Goal: Information Seeking & Learning: Learn about a topic

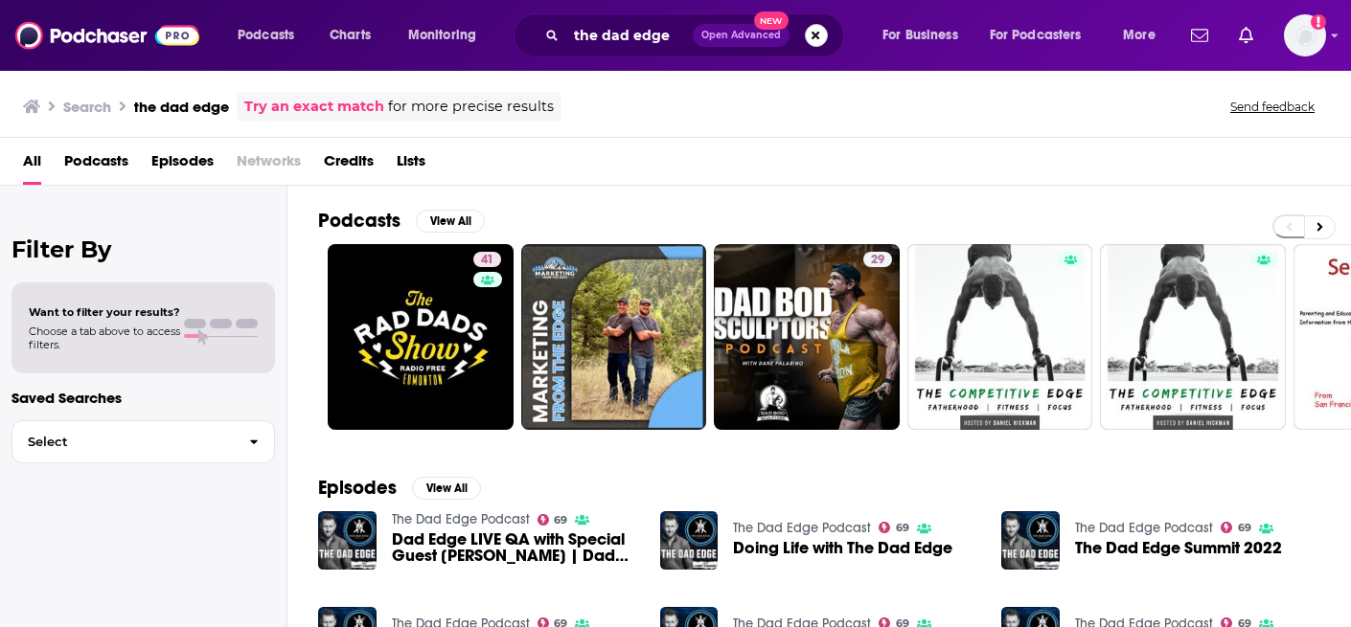
click at [815, 34] on button "Search podcasts, credits, & more..." at bounding box center [816, 35] width 23 height 23
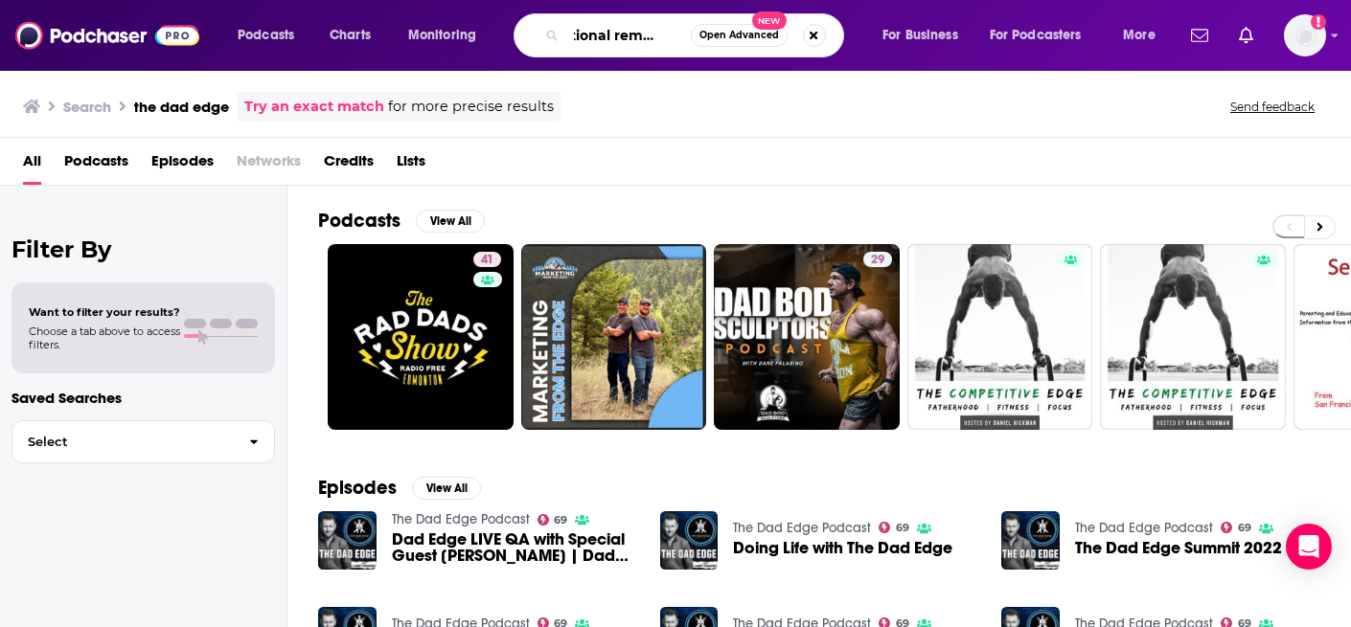
scroll to position [0, 24]
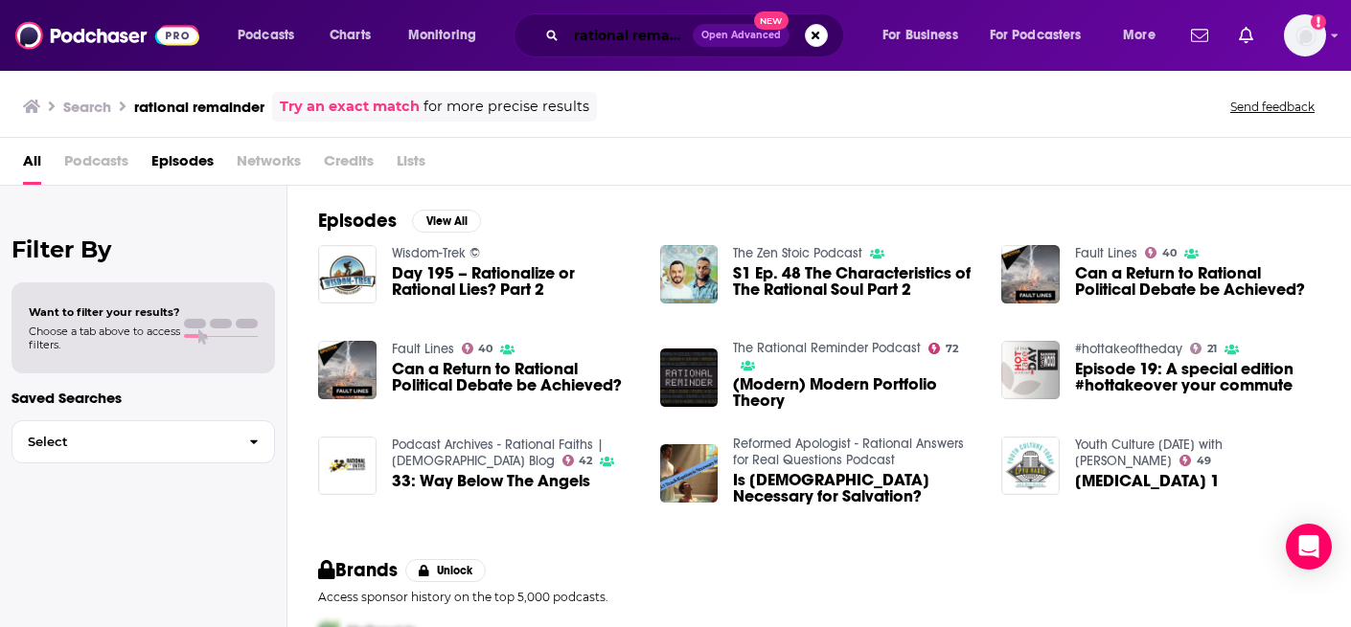
click at [657, 40] on input "rational remainder" at bounding box center [629, 35] width 126 height 31
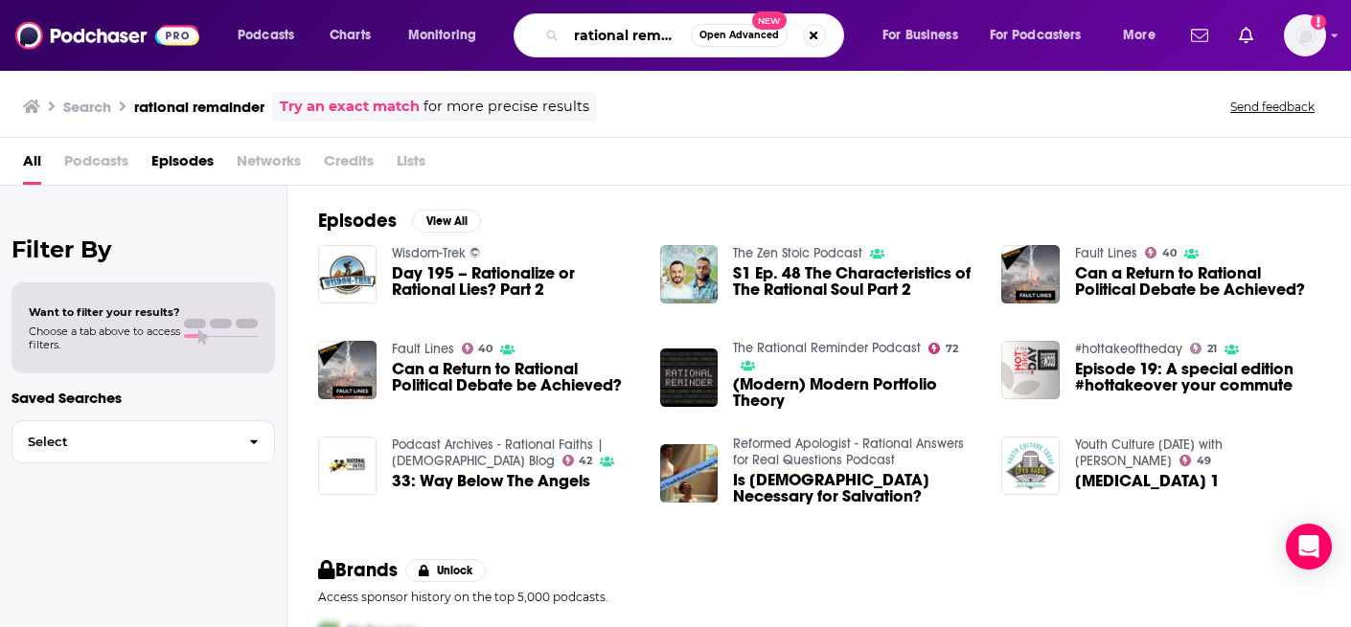
click at [657, 40] on input "rational remainder" at bounding box center [628, 35] width 125 height 31
click at [662, 34] on input "rational remainder" at bounding box center [628, 35] width 125 height 31
click at [669, 37] on input "rational remainder" at bounding box center [628, 35] width 125 height 31
type input "rational reminder"
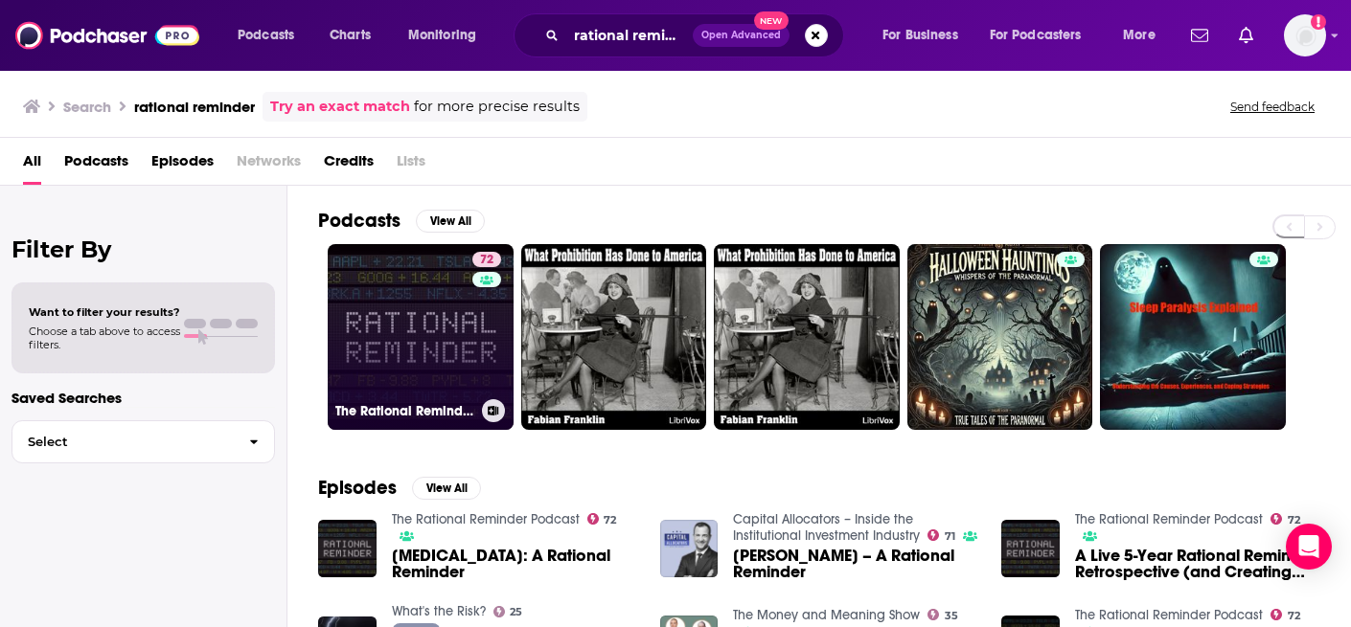
click at [413, 329] on link "72 The Rational Reminder Podcast" at bounding box center [421, 337] width 186 height 186
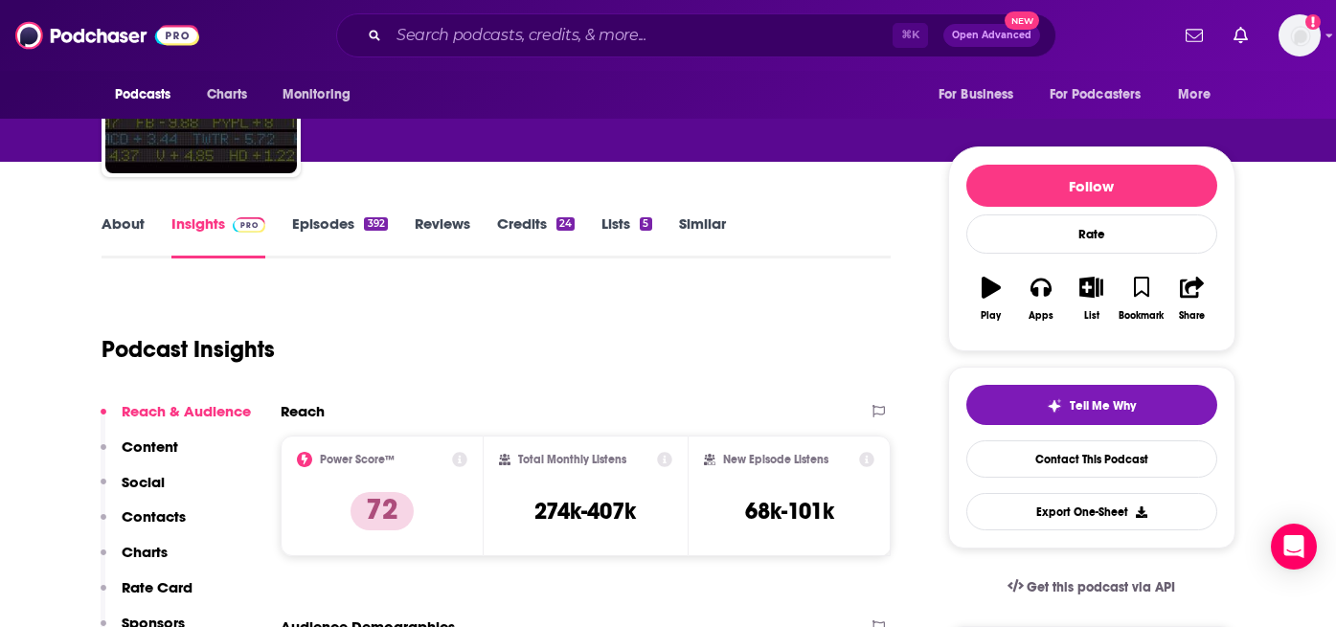
scroll to position [151, 0]
